Goal: Task Accomplishment & Management: Manage account settings

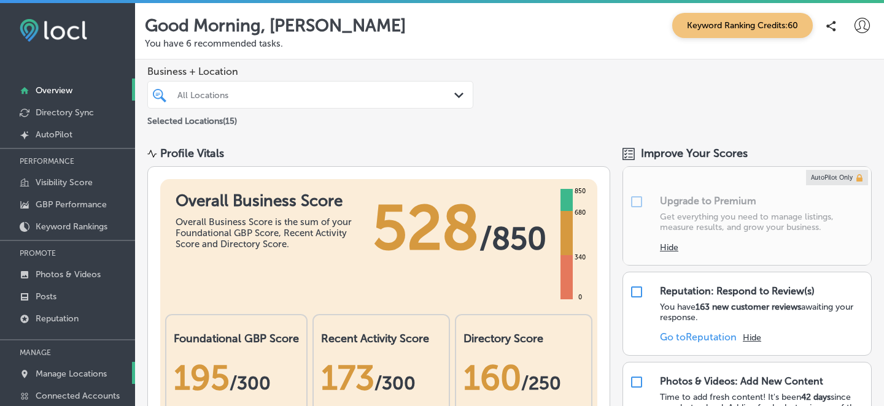
click at [78, 371] on p "Manage Locations" at bounding box center [71, 374] width 71 height 10
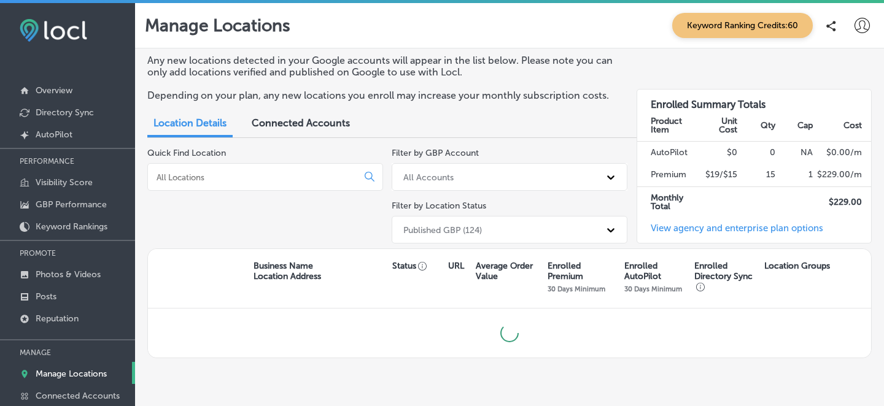
click at [310, 177] on input at bounding box center [254, 177] width 199 height 11
click at [271, 184] on div "crafts" at bounding box center [265, 177] width 236 height 28
click at [263, 180] on input "crafts" at bounding box center [254, 177] width 199 height 11
type input "c"
type input "b"
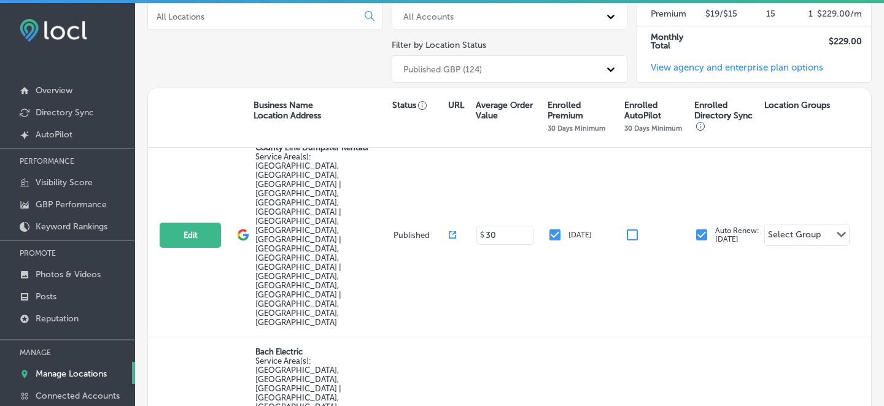
scroll to position [18, 0]
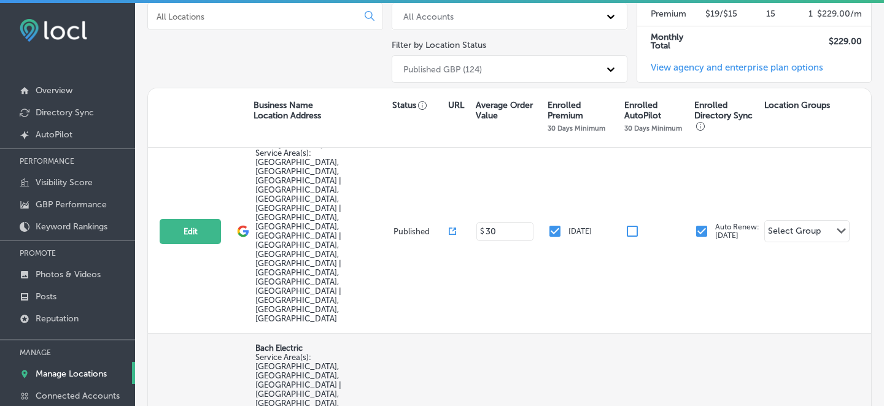
checkbox input "false"
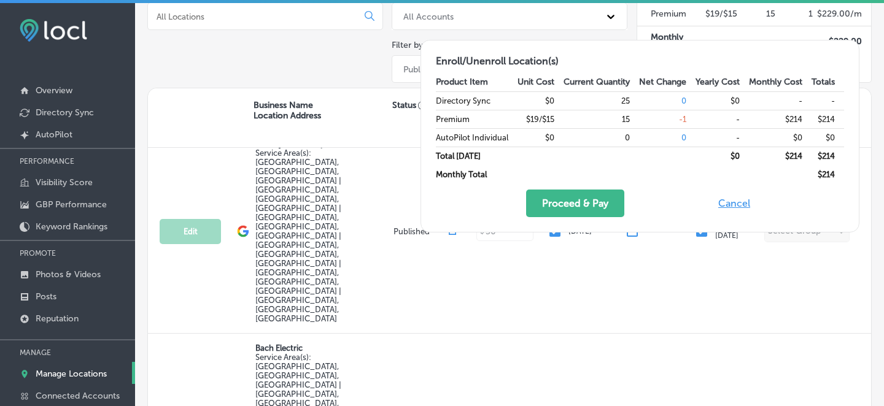
checkbox input "false"
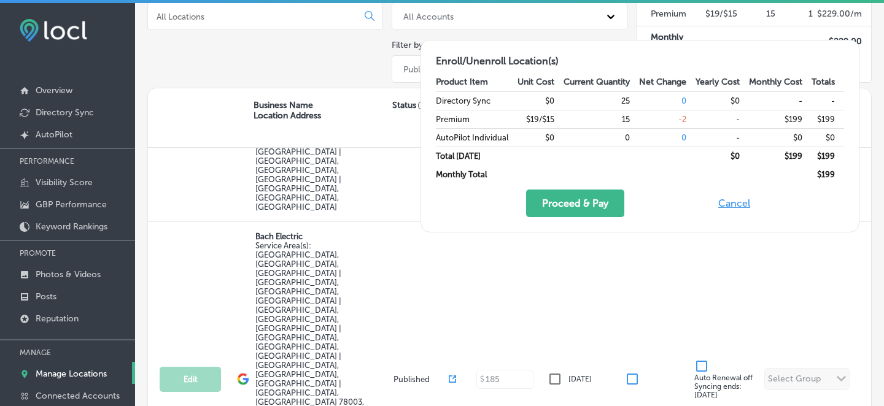
scroll to position [132, 0]
checkbox input "false"
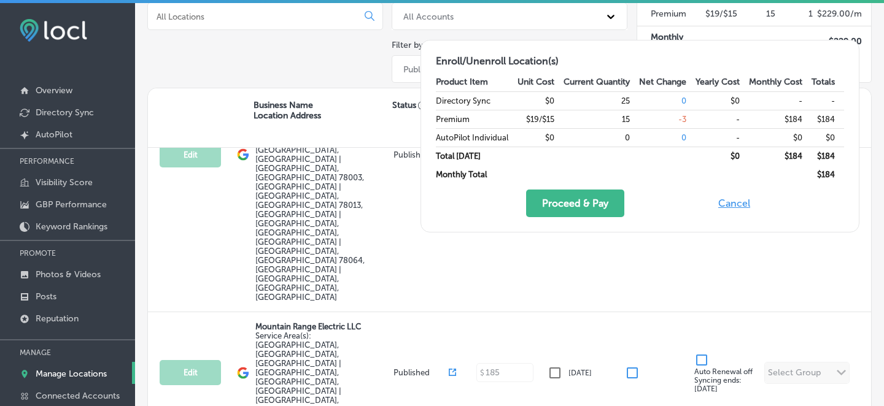
scroll to position [377, 0]
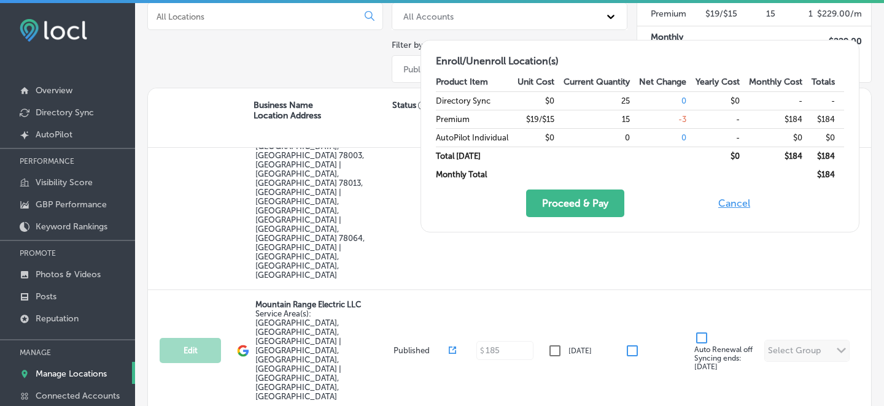
checkbox input "false"
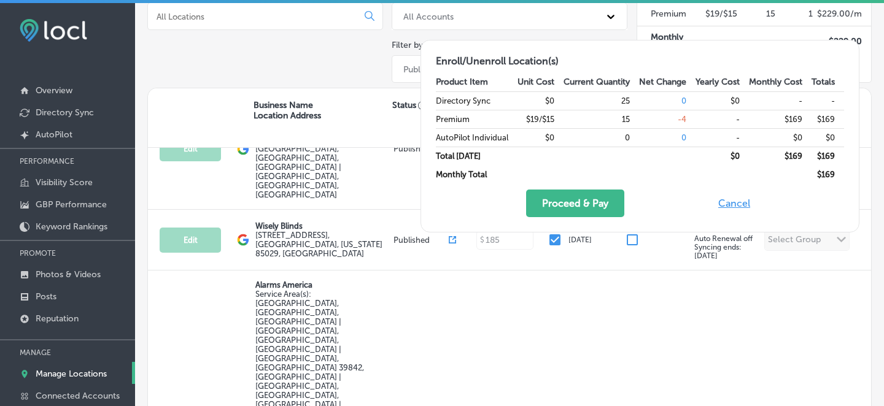
scroll to position [597, 0]
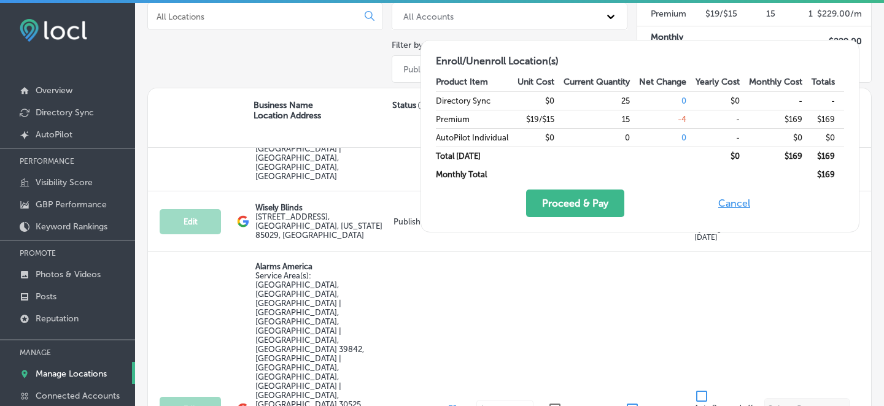
checkbox input "false"
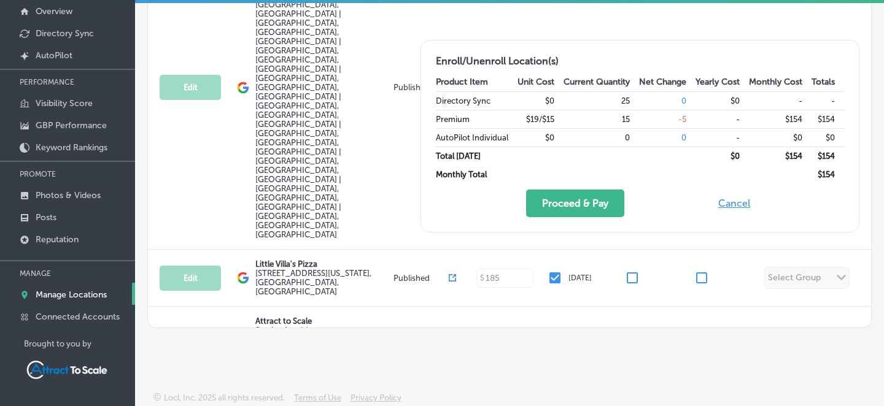
scroll to position [2170, 0]
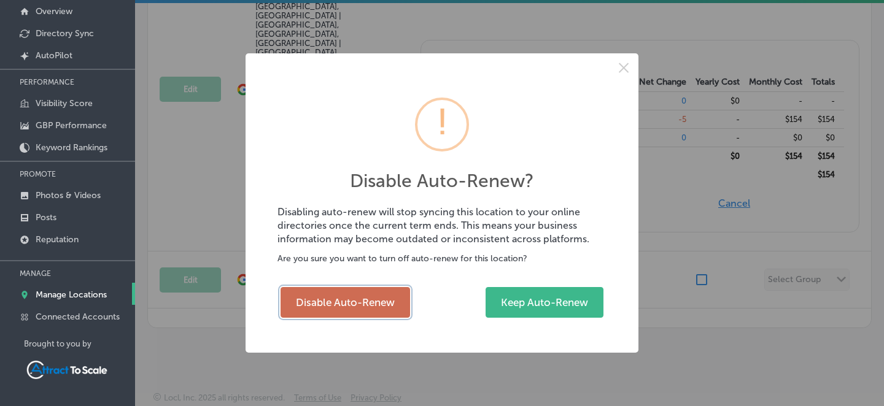
click at [372, 299] on button "Disable Auto-Renew" at bounding box center [344, 302] width 129 height 31
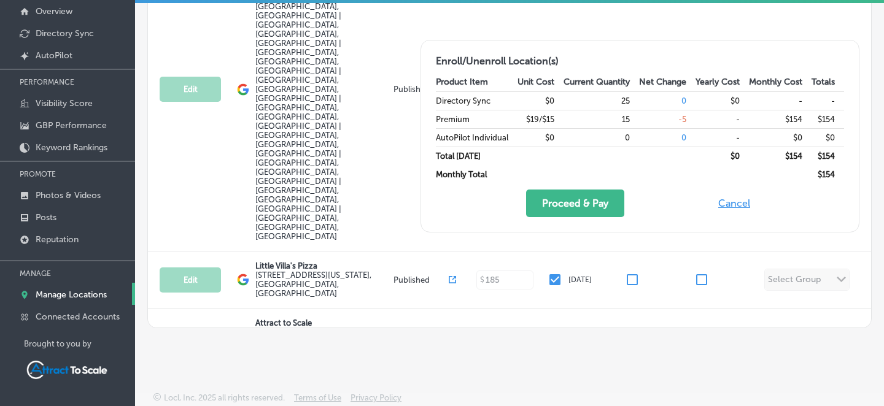
checkbox input "false"
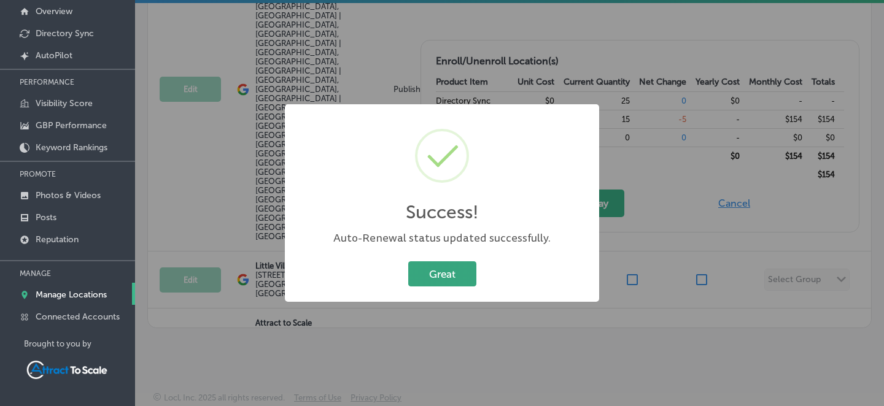
click at [443, 265] on button "Great" at bounding box center [442, 273] width 68 height 25
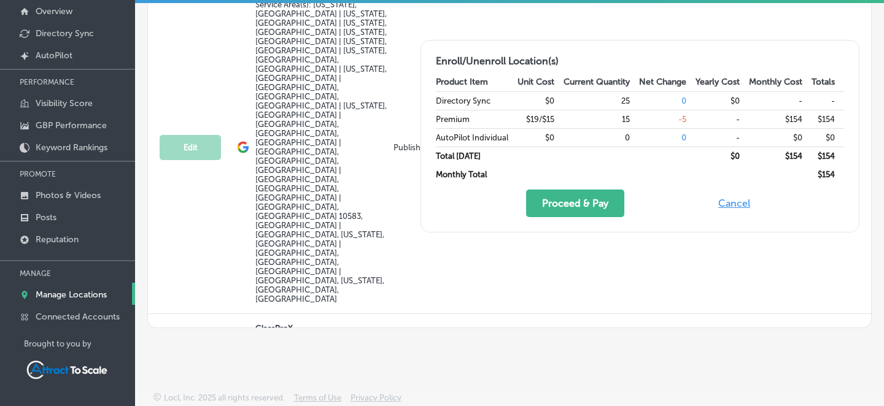
scroll to position [8930, 0]
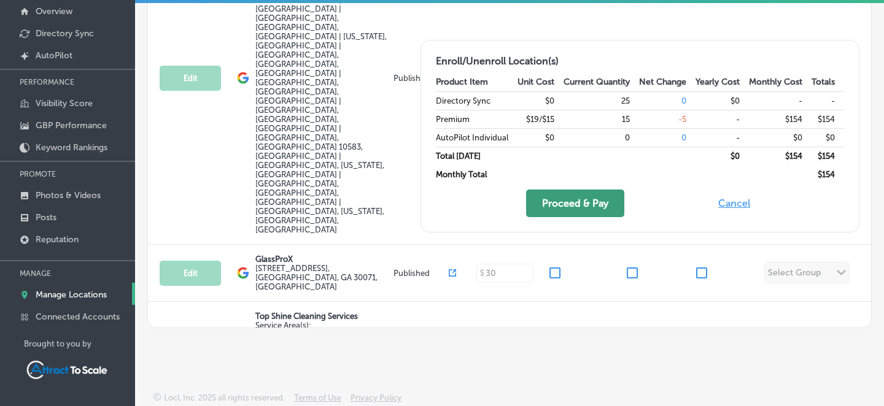
click at [571, 208] on button "Proceed & Pay" at bounding box center [575, 204] width 98 height 28
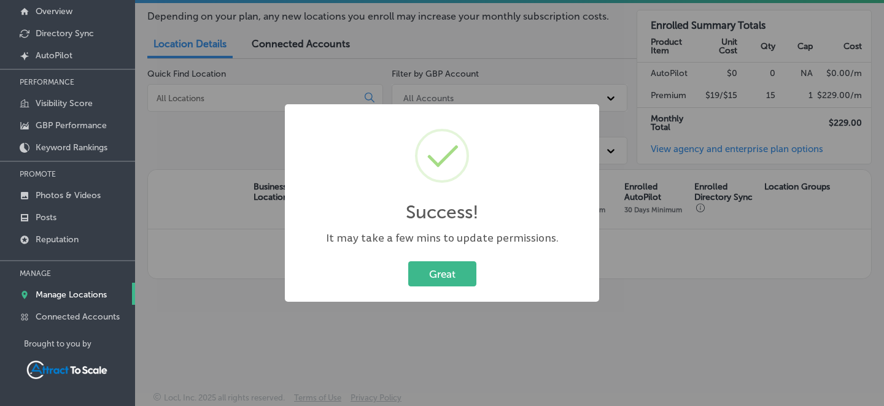
scroll to position [52, 0]
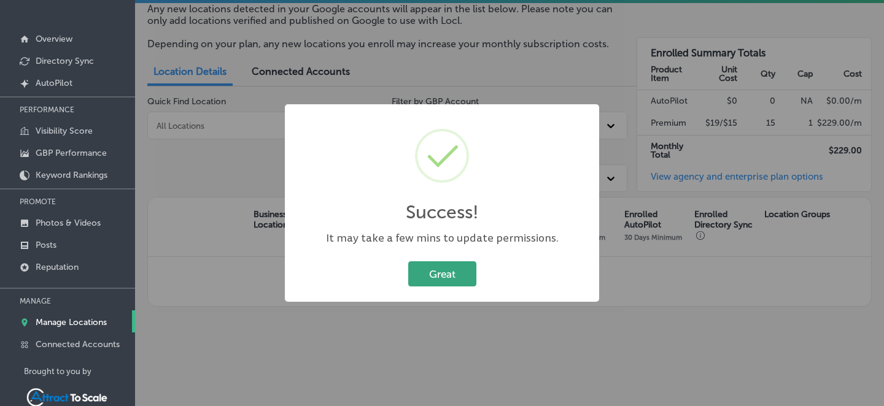
click at [441, 282] on button "Great" at bounding box center [442, 273] width 68 height 25
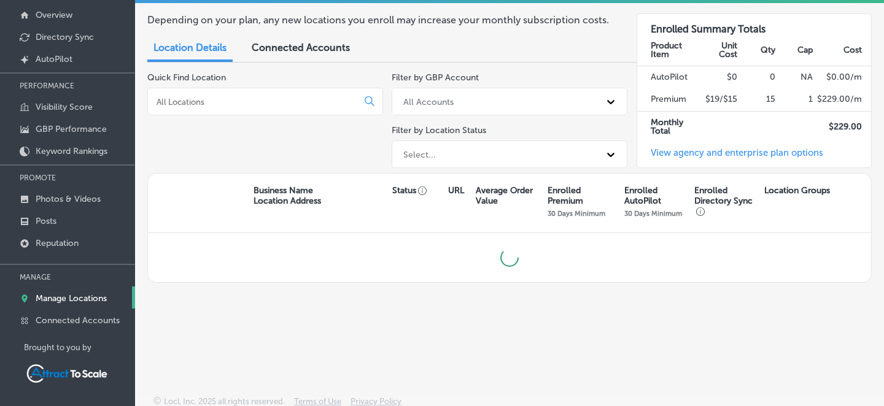
scroll to position [79, 0]
